Goal: Information Seeking & Learning: Learn about a topic

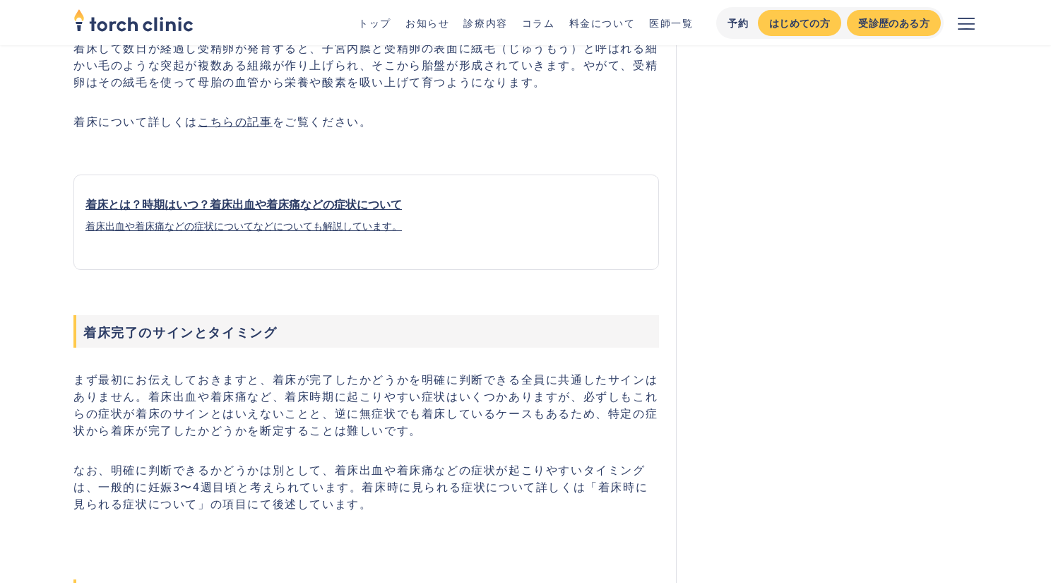
scroll to position [1230, 0]
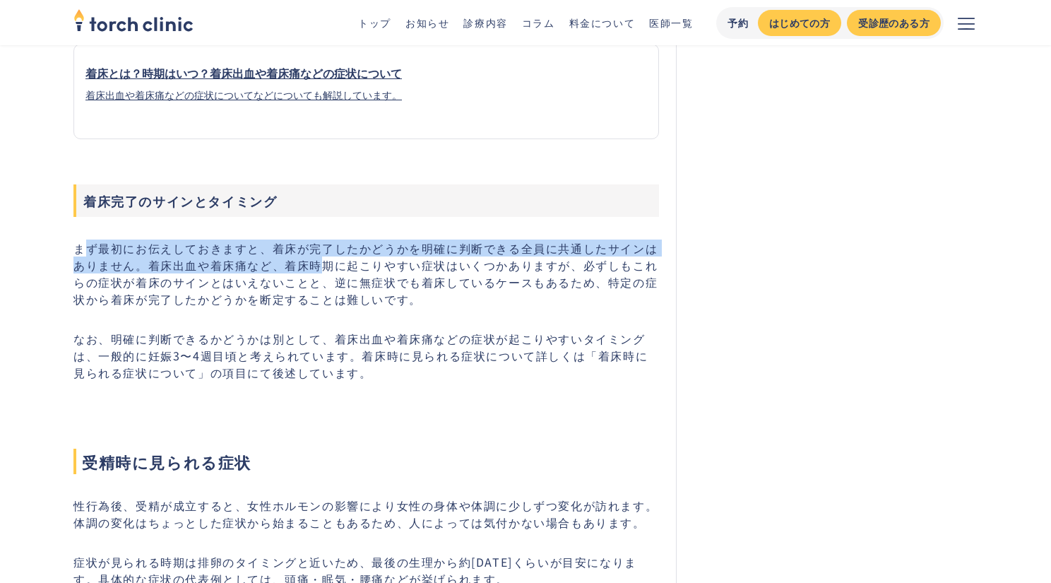
drag, startPoint x: 85, startPoint y: 252, endPoint x: 321, endPoint y: 263, distance: 236.9
click at [321, 263] on p "まず最初にお伝えしておきますと、着床が完了したかどうかを明確に判断できる全員に共通したサインはありません。着床出血や着床痛など、着床時期に起こりやすい症状はい…" at bounding box center [366, 273] width 586 height 68
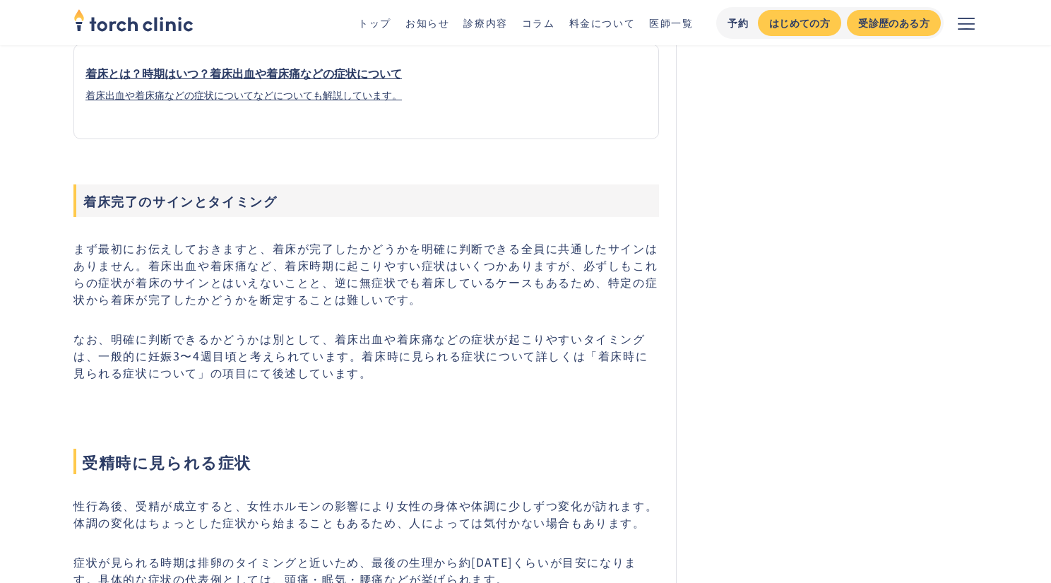
click at [282, 295] on p "まず最初にお伝えしておきますと、着床が完了したかどうかを明確に判断できる全員に共通したサインはありません。着床出血や着床痛など、着床時期に起こりやすい症状はい…" at bounding box center [366, 273] width 586 height 68
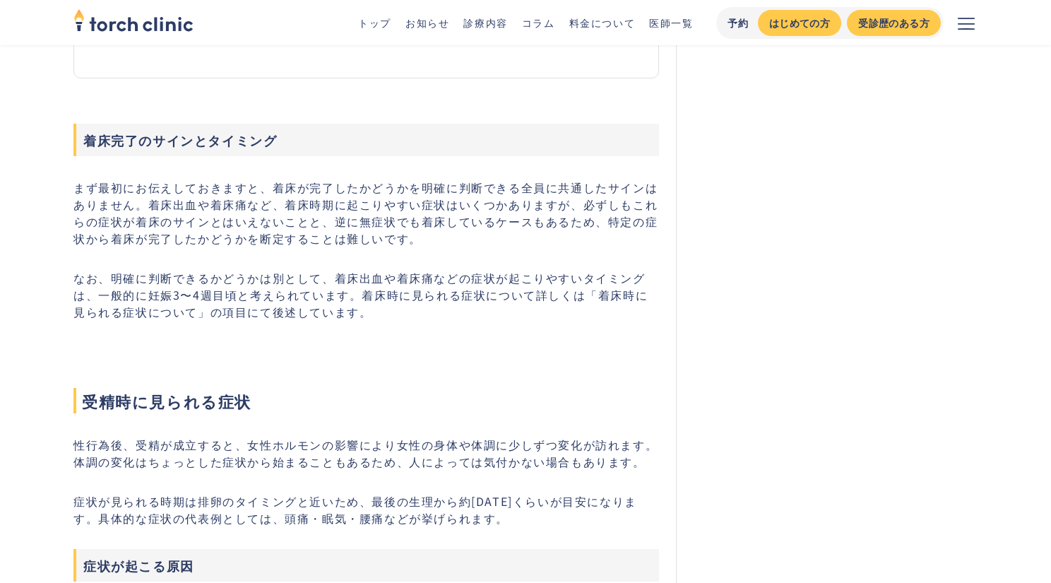
scroll to position [1294, 0]
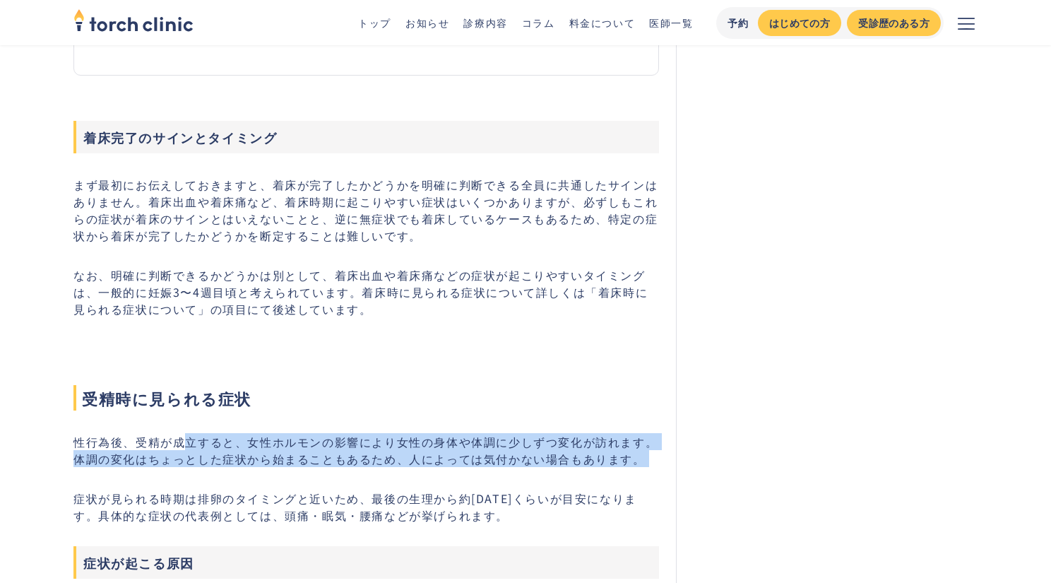
drag, startPoint x: 188, startPoint y: 444, endPoint x: 535, endPoint y: 469, distance: 347.8
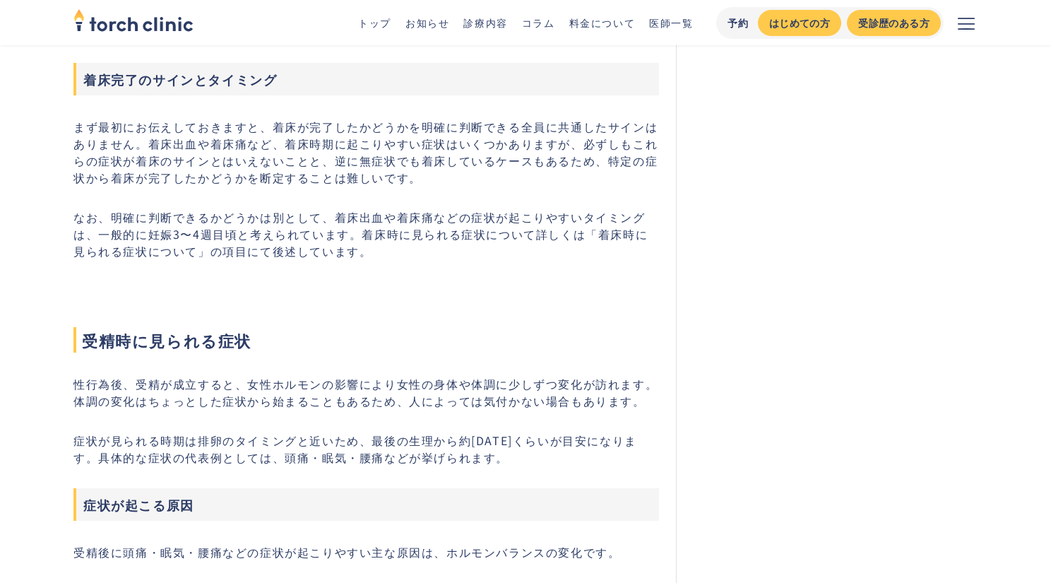
scroll to position [1352, 0]
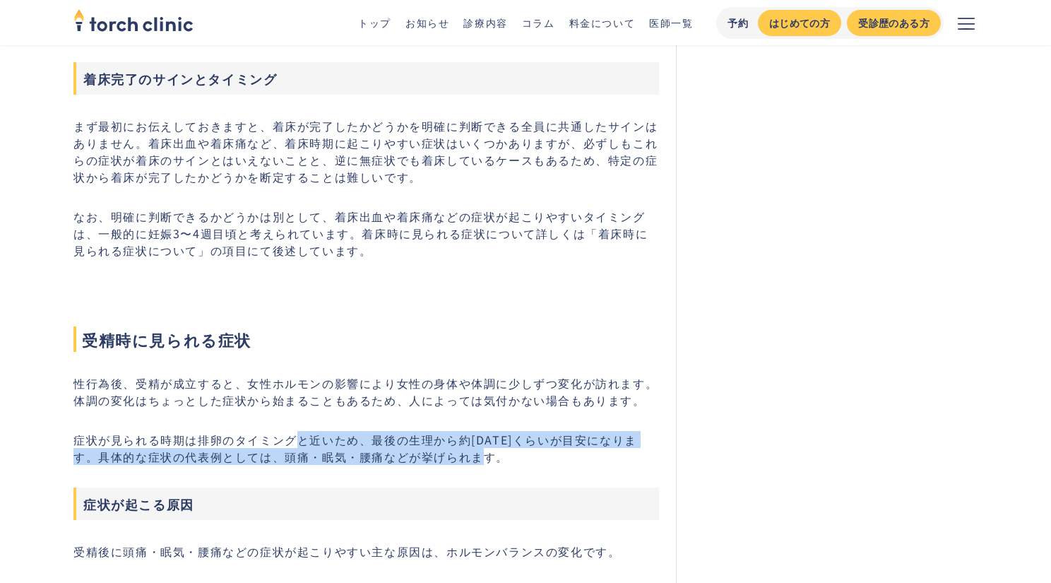
drag, startPoint x: 292, startPoint y: 442, endPoint x: 555, endPoint y: 461, distance: 262.8
click at [555, 461] on p "症状が見られる時期は排卵のタイミングと近いため、最後の生理から約[DATE]くらいが目安になります。具体的な症状の代表例としては、頭痛・眠気・腰痛などが挙げら…" at bounding box center [366, 448] width 586 height 34
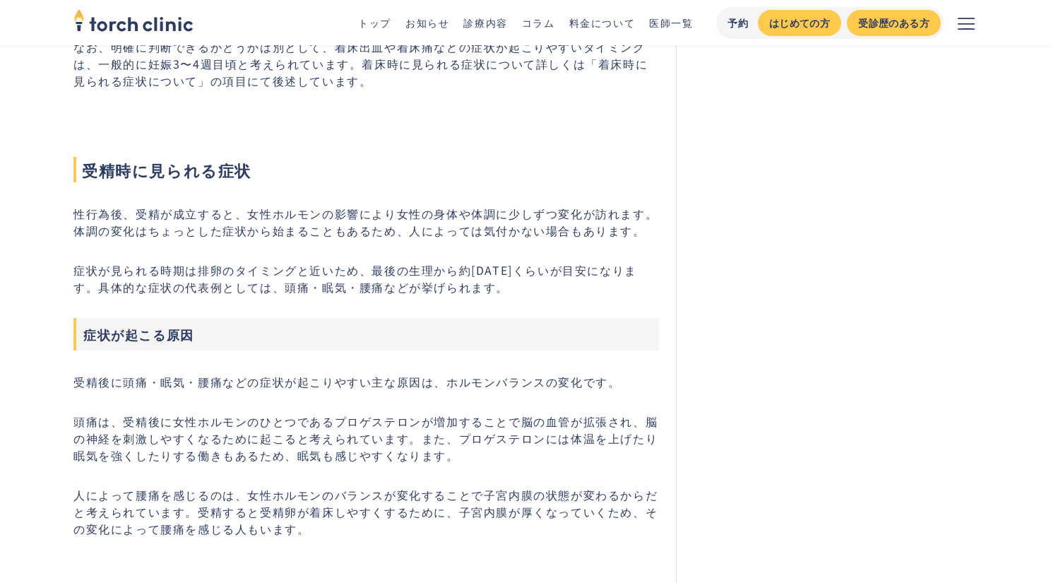
scroll to position [1522, 0]
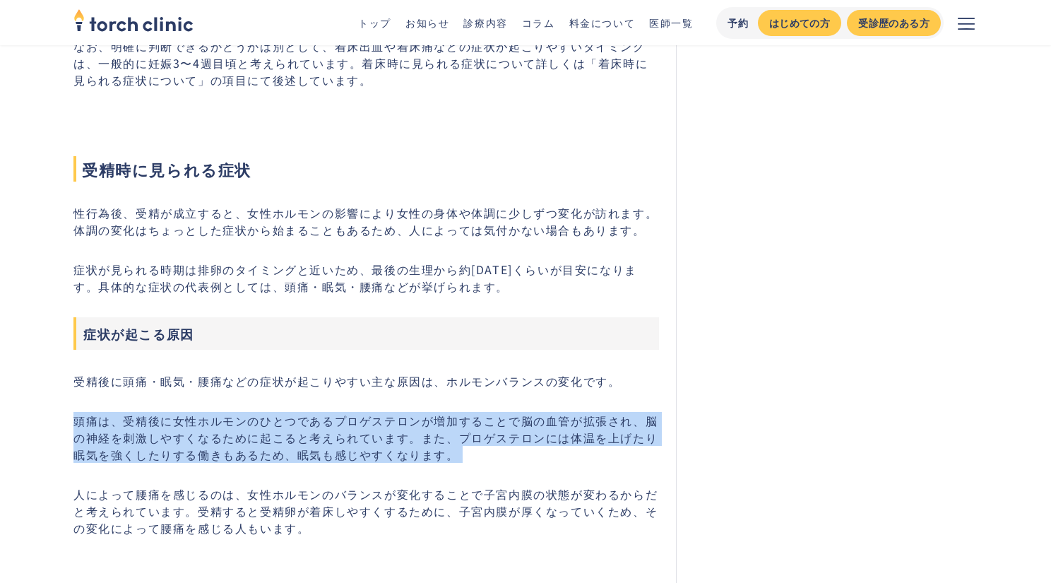
drag, startPoint x: 73, startPoint y: 422, endPoint x: 481, endPoint y: 480, distance: 412.3
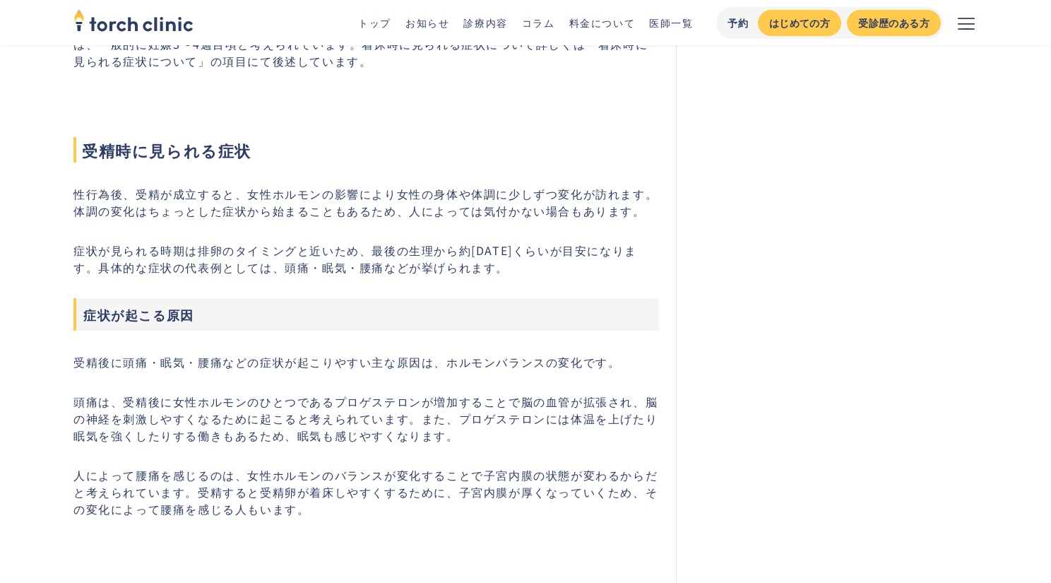
scroll to position [1543, 0]
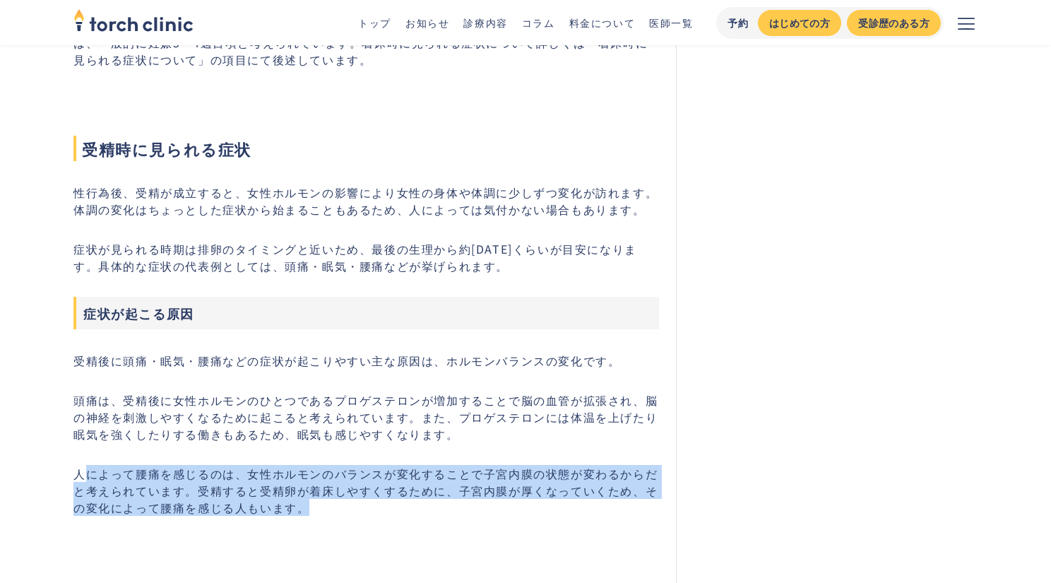
drag, startPoint x: 85, startPoint y: 475, endPoint x: 434, endPoint y: 514, distance: 351.9
click at [434, 514] on p "人によって腰痛を感じるのは、女性ホルモンのバランスが変化することで子宮内膜の状態が変わるからだと考えられています。受精すると受精卵が着床しやすくするために、子…" at bounding box center [366, 490] width 586 height 51
click at [444, 507] on p "人によって腰痛を感じるのは、女性ホルモンのバランスが変化することで子宮内膜の状態が変わるからだと考えられています。受精すると受精卵が着床しやすくするために、子…" at bounding box center [366, 490] width 586 height 51
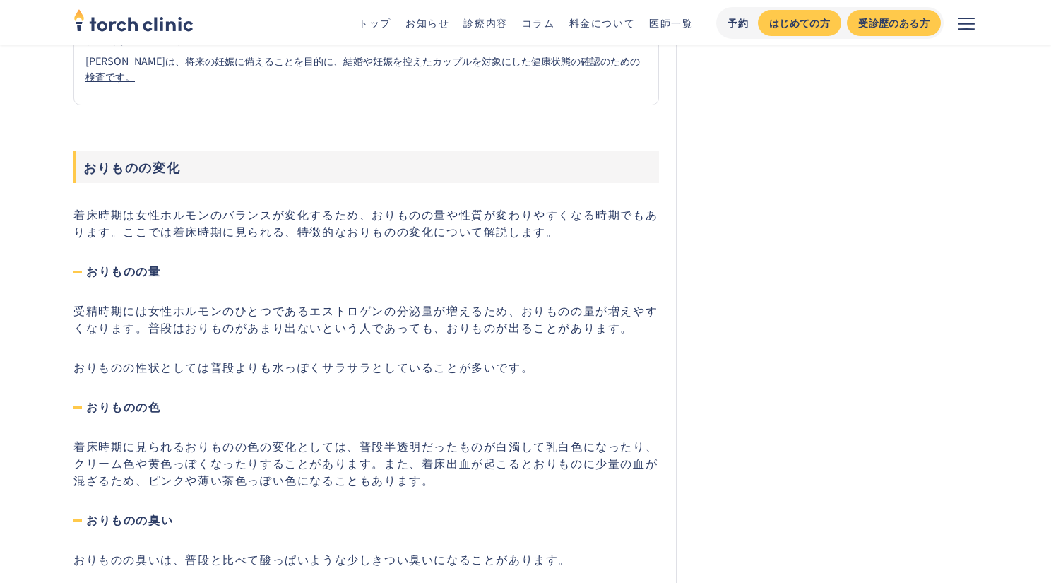
scroll to position [3206, 0]
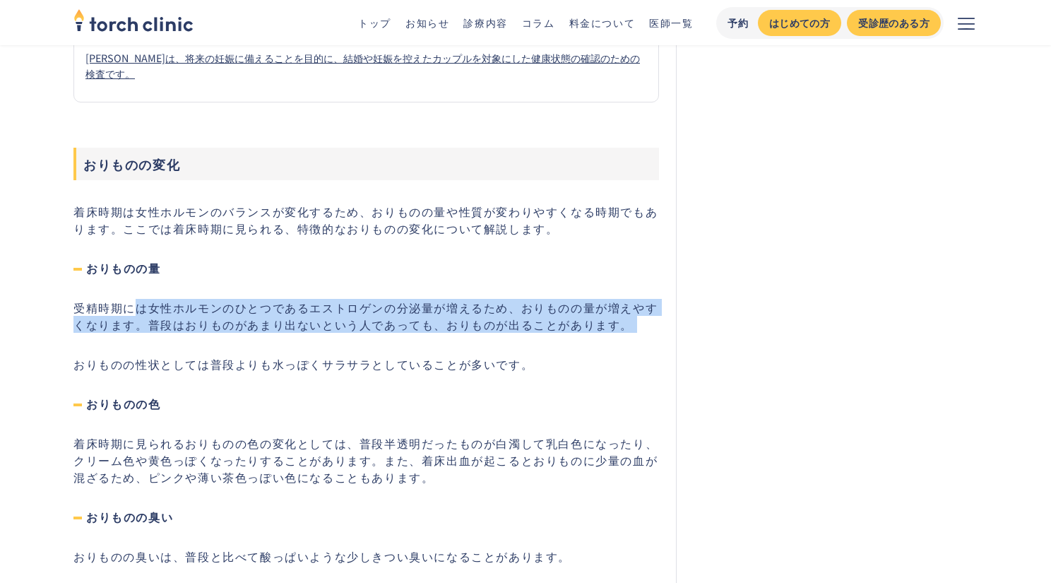
drag, startPoint x: 138, startPoint y: 324, endPoint x: 461, endPoint y: 355, distance: 324.4
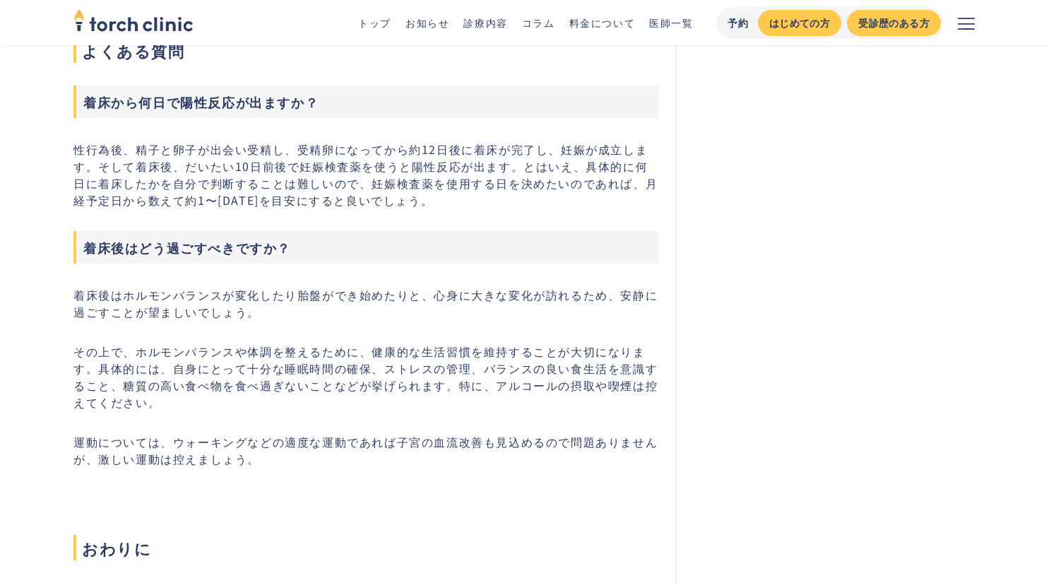
scroll to position [6828, 0]
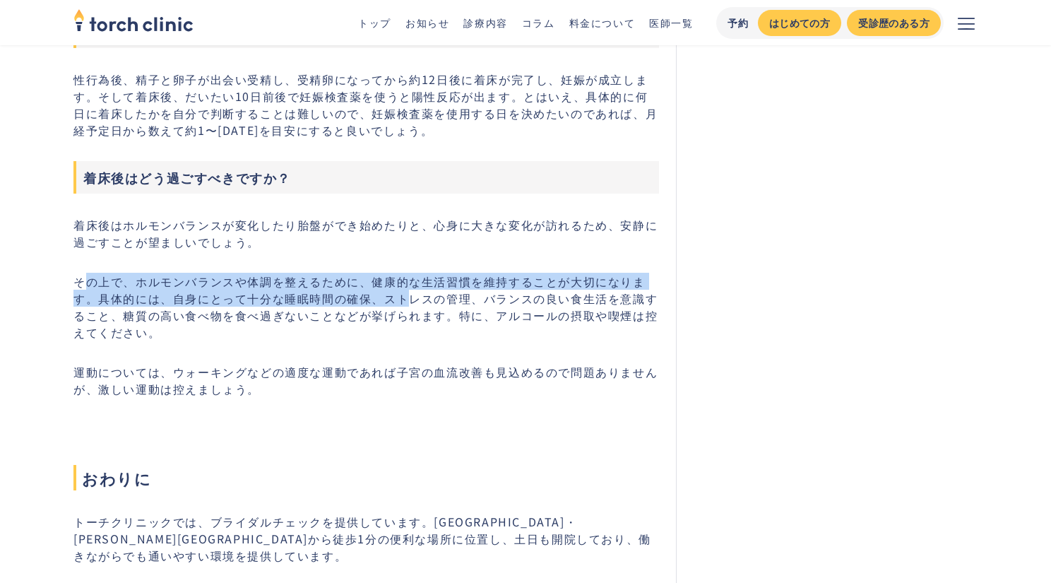
drag, startPoint x: 83, startPoint y: 297, endPoint x: 403, endPoint y: 307, distance: 319.5
click at [403, 307] on p "その上で、ホルモンバランスや体調を整えるために、健康的な生活習慣を維持することが大切になります。具体的には、自身にとって十分な睡眠時間の確保、ストレスの管理、…" at bounding box center [366, 307] width 586 height 68
click at [278, 309] on p "その上で、ホルモンバランスや体調を整えるために、健康的な生活習慣を維持することが大切になります。具体的には、自身にとって十分な睡眠時間の確保、ストレスの管理、…" at bounding box center [366, 307] width 586 height 68
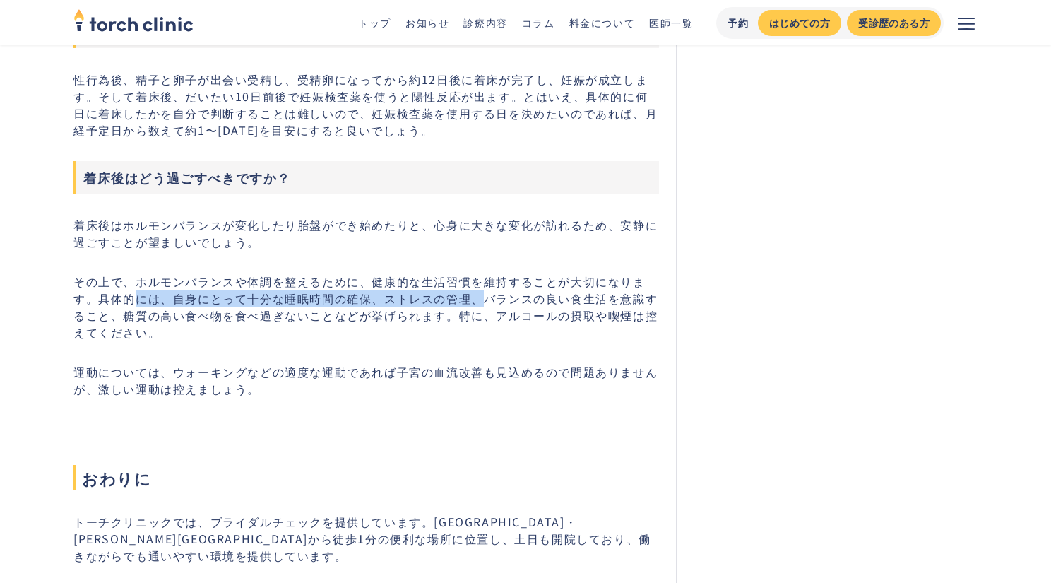
drag, startPoint x: 136, startPoint y: 314, endPoint x: 476, endPoint y: 316, distance: 340.5
click at [476, 316] on p "その上で、ホルモンバランスや体調を整えるために、健康的な生活習慣を維持することが大切になります。具体的には、自身にとって十分な睡眠時間の確保、ストレスの管理、…" at bounding box center [366, 307] width 586 height 68
click at [482, 305] on p "その上で、ホルモンバランスや体調を整えるために、健康的な生活習慣を維持することが大切になります。具体的には、自身にとって十分な睡眠時間の確保、ストレスの管理、…" at bounding box center [366, 307] width 586 height 68
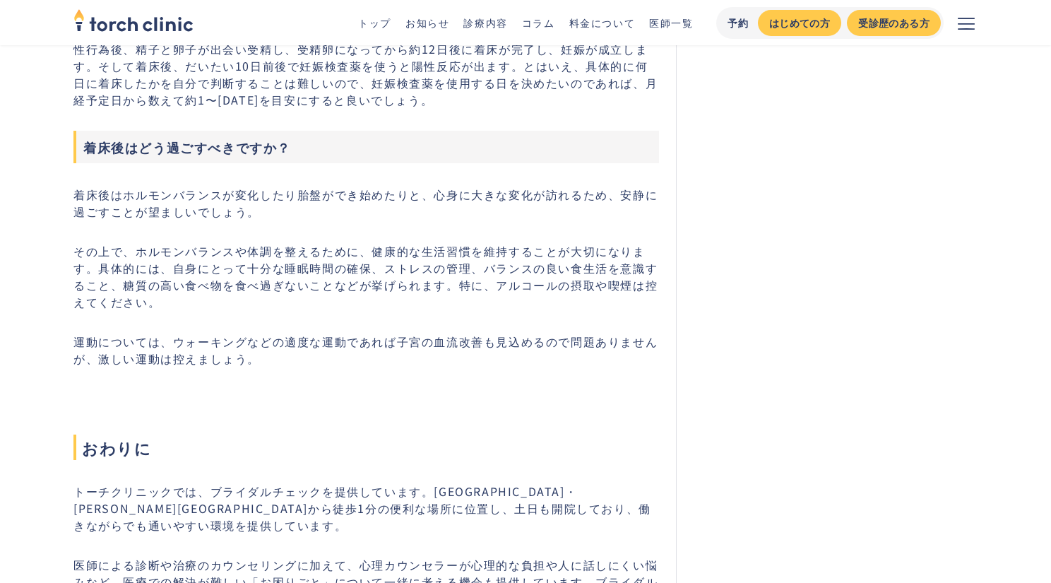
scroll to position [6861, 0]
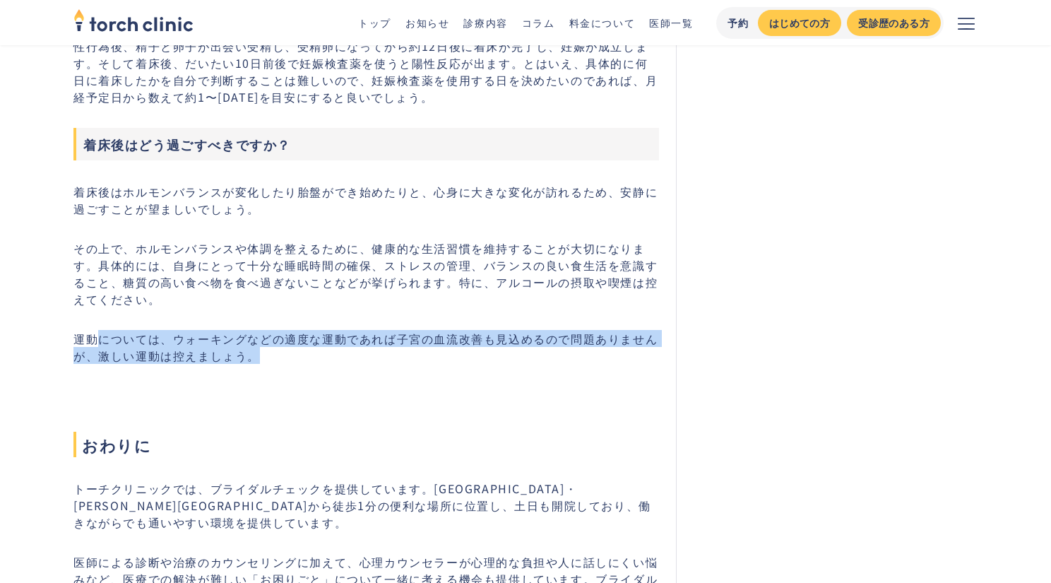
drag, startPoint x: 95, startPoint y: 349, endPoint x: 408, endPoint y: 371, distance: 313.0
click at [408, 364] on p "運動については、ウォーキングなどの適度な運動であれば子宮の血流改善も見込めるので問題ありませんが、激しい運動は控えましょう。" at bounding box center [366, 347] width 586 height 34
click at [412, 364] on p "運動については、ウォーキングなどの適度な運動であれば子宮の血流改善も見込めるので問題ありませんが、激しい運動は控えましょう。" at bounding box center [366, 347] width 586 height 34
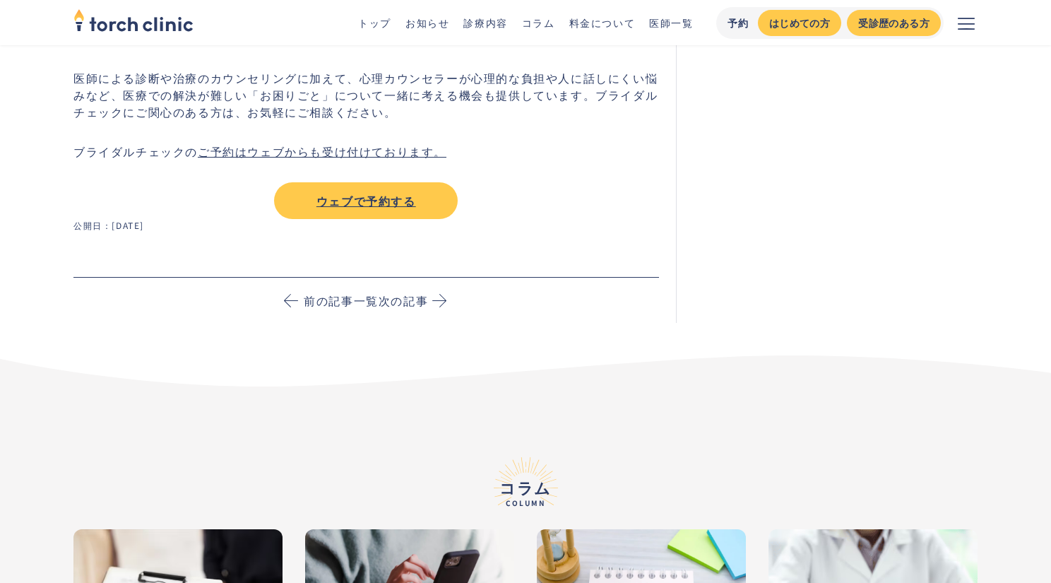
scroll to position [7649, 0]
